Goal: Information Seeking & Learning: Learn about a topic

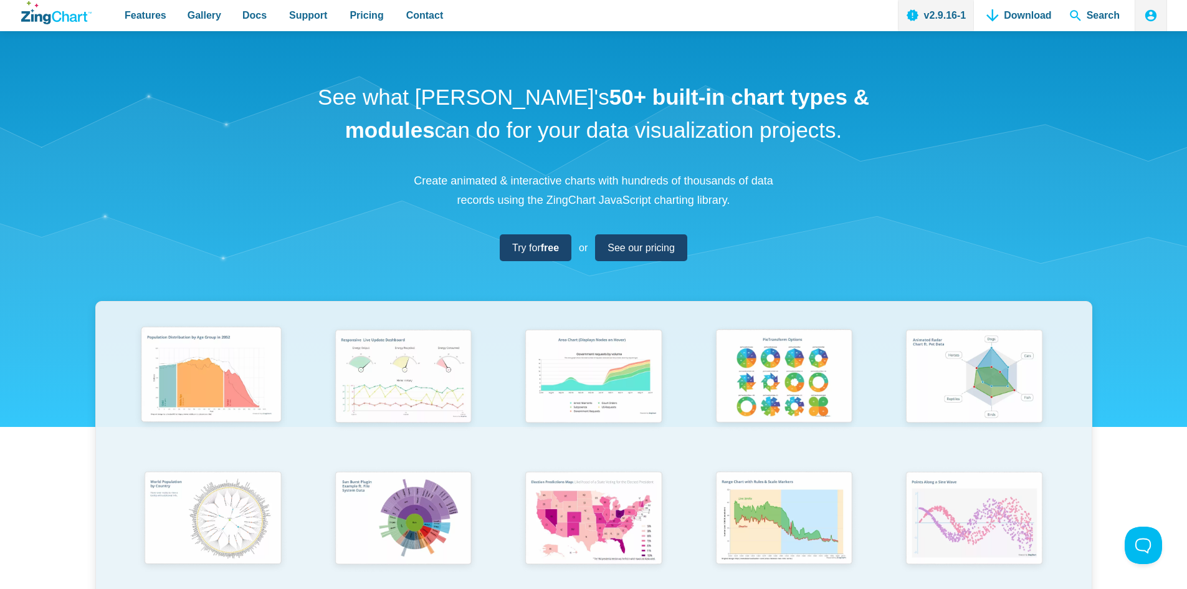
click at [265, 345] on img "App Content" at bounding box center [211, 377] width 157 height 112
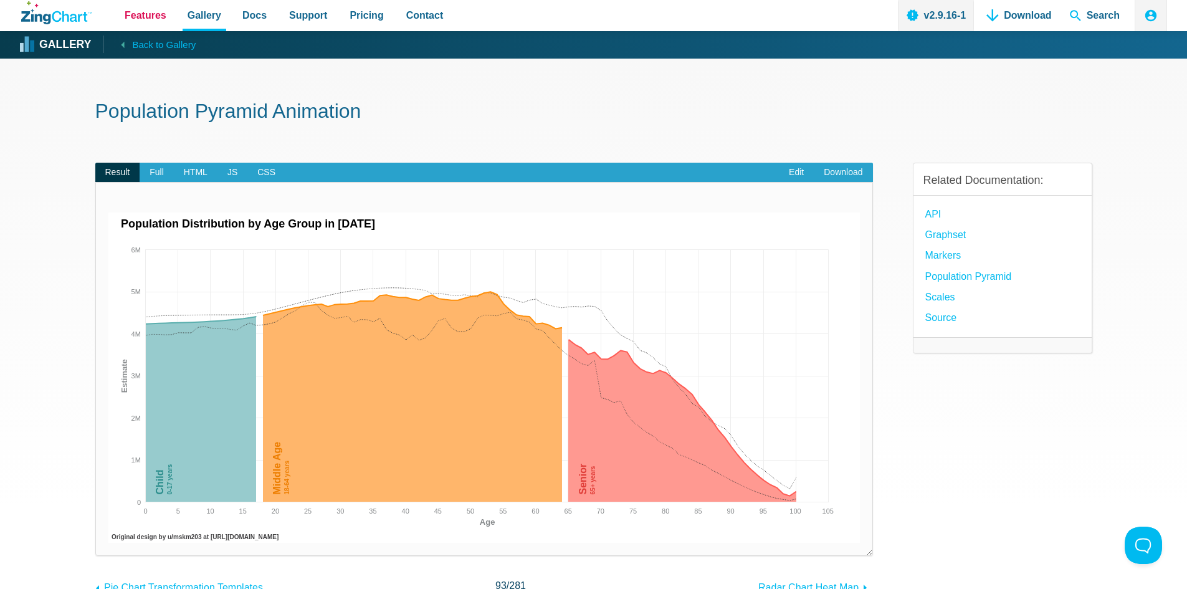
click at [146, 22] on span "Features" at bounding box center [146, 15] width 42 height 17
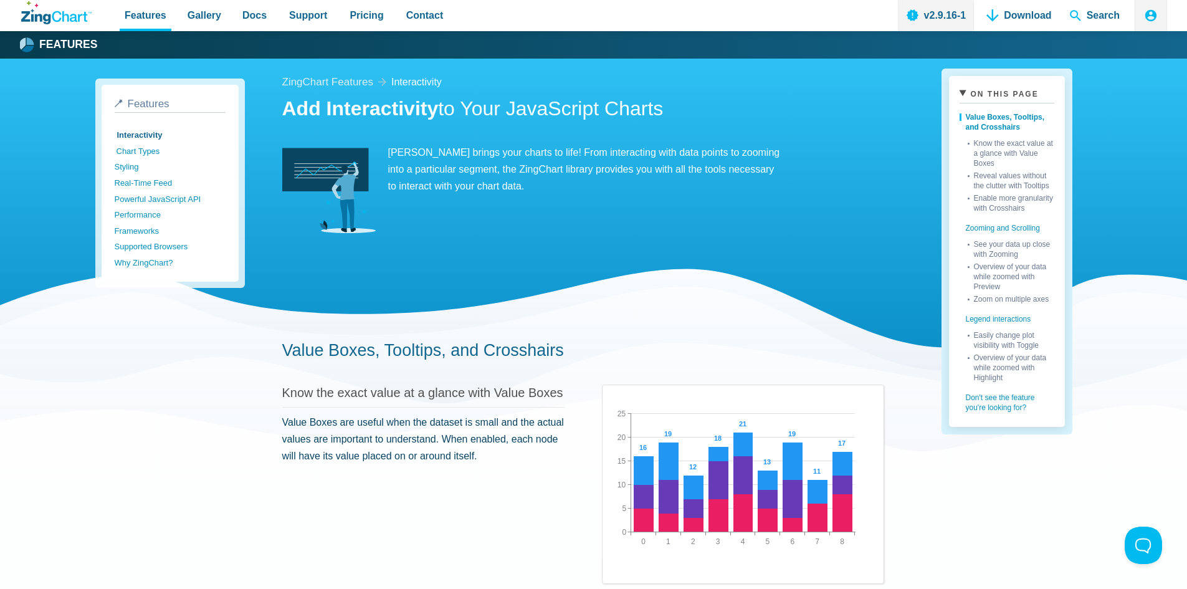
click at [149, 152] on link "Chart Types" at bounding box center [172, 151] width 111 height 16
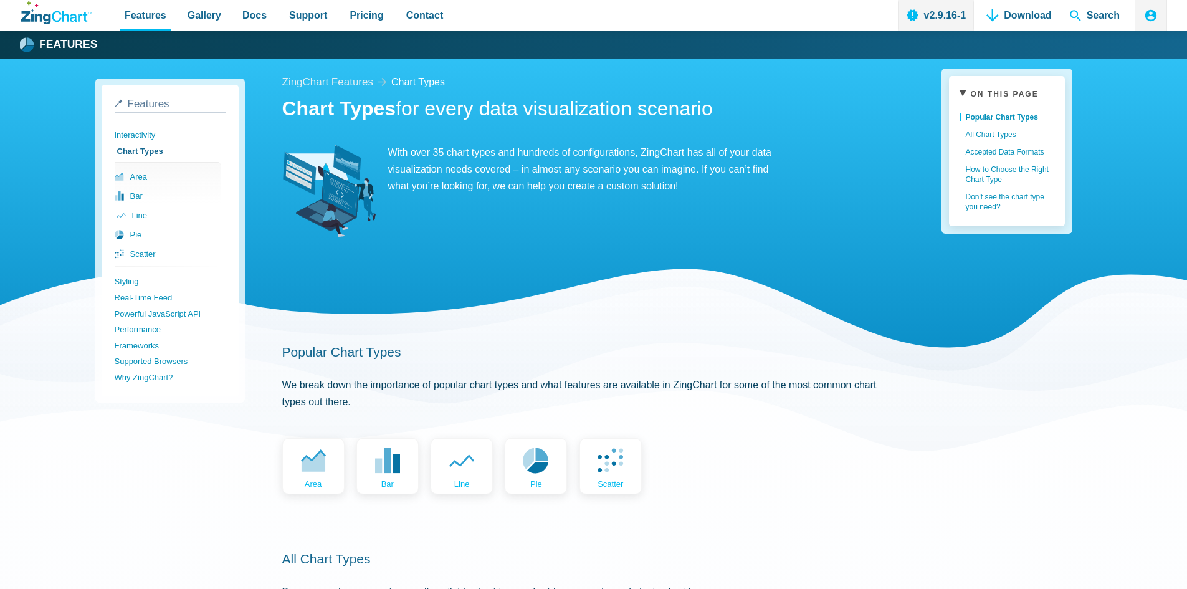
click at [144, 216] on link "line" at bounding box center [170, 215] width 106 height 19
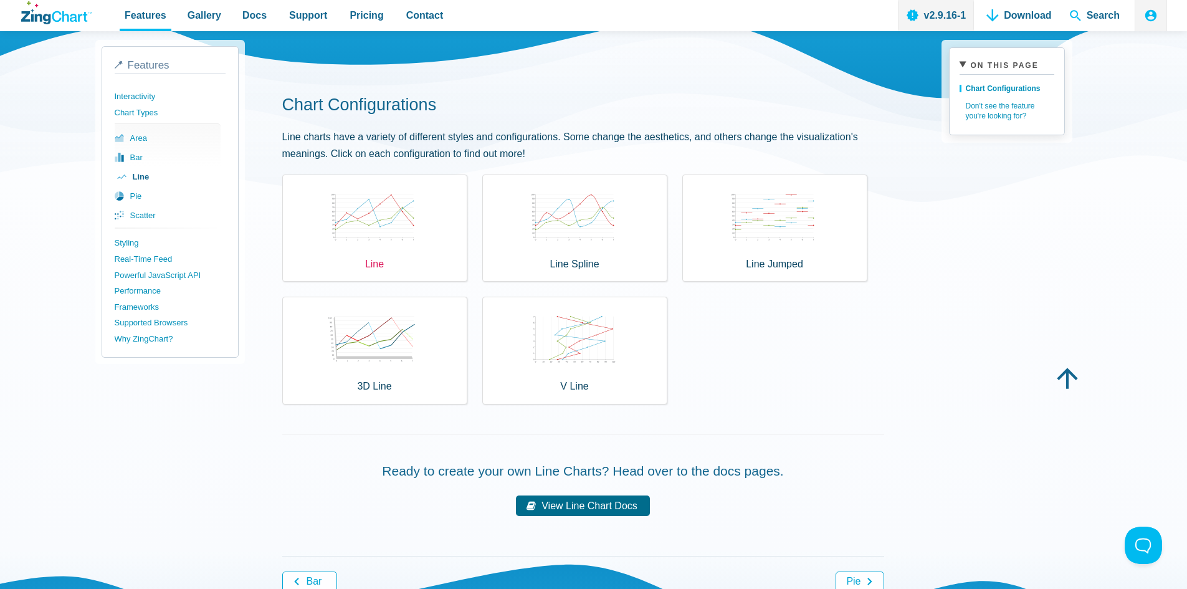
click at [366, 247] on div "Line" at bounding box center [374, 227] width 185 height 107
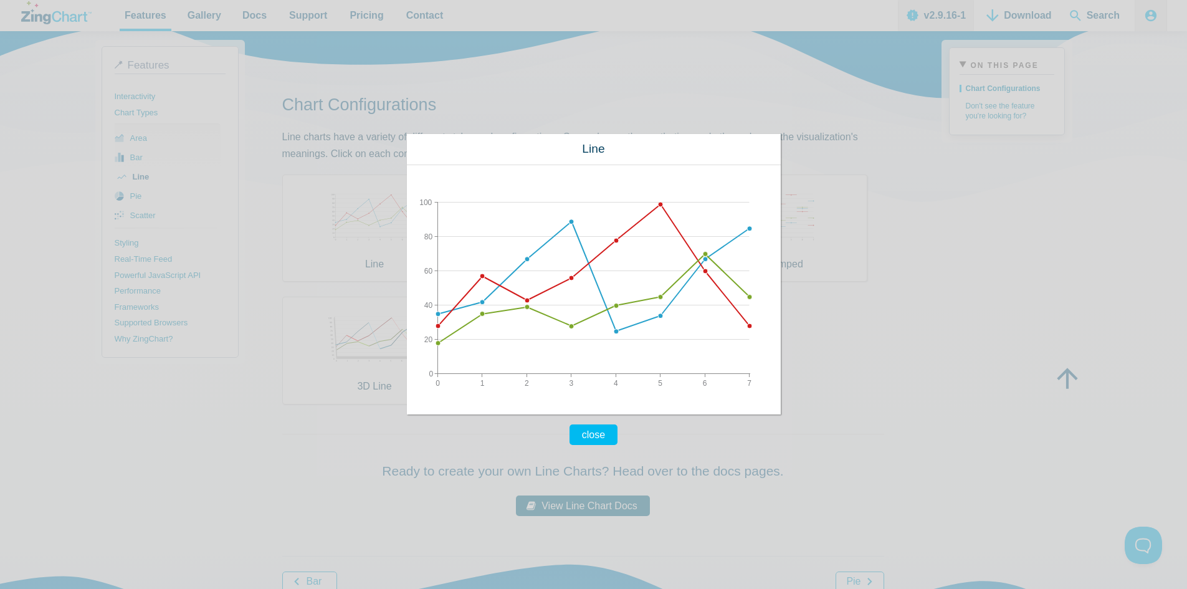
click at [930, 274] on div "close Line 0 7 1 2 3 4 5 6 0 100 20 40 60 80" at bounding box center [593, 294] width 1187 height 589
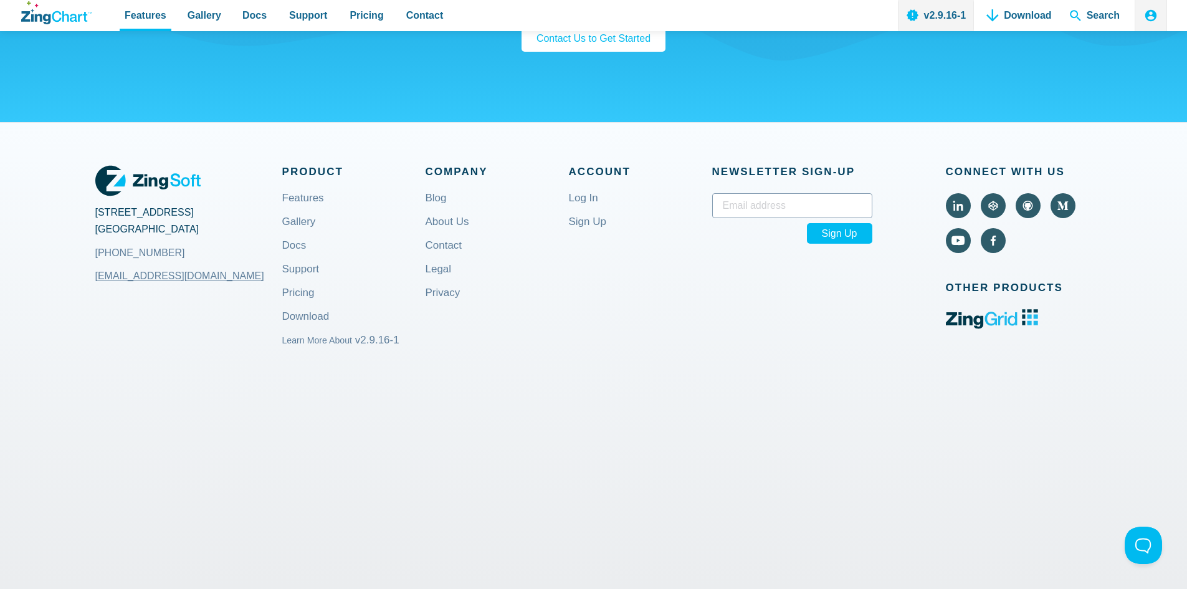
scroll to position [997, 0]
